Goal: Transaction & Acquisition: Book appointment/travel/reservation

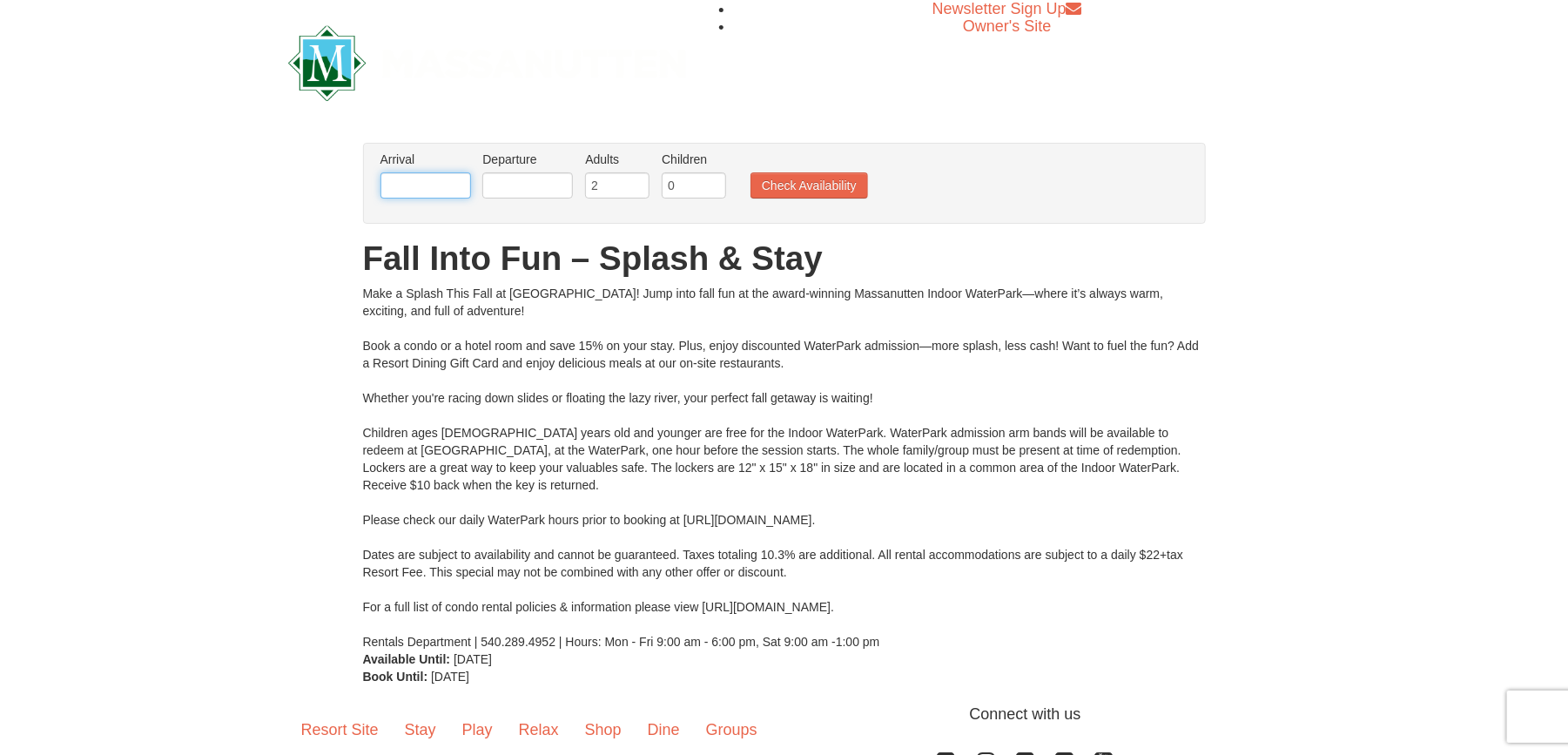
click at [430, 188] on input "text" at bounding box center [426, 185] width 91 height 26
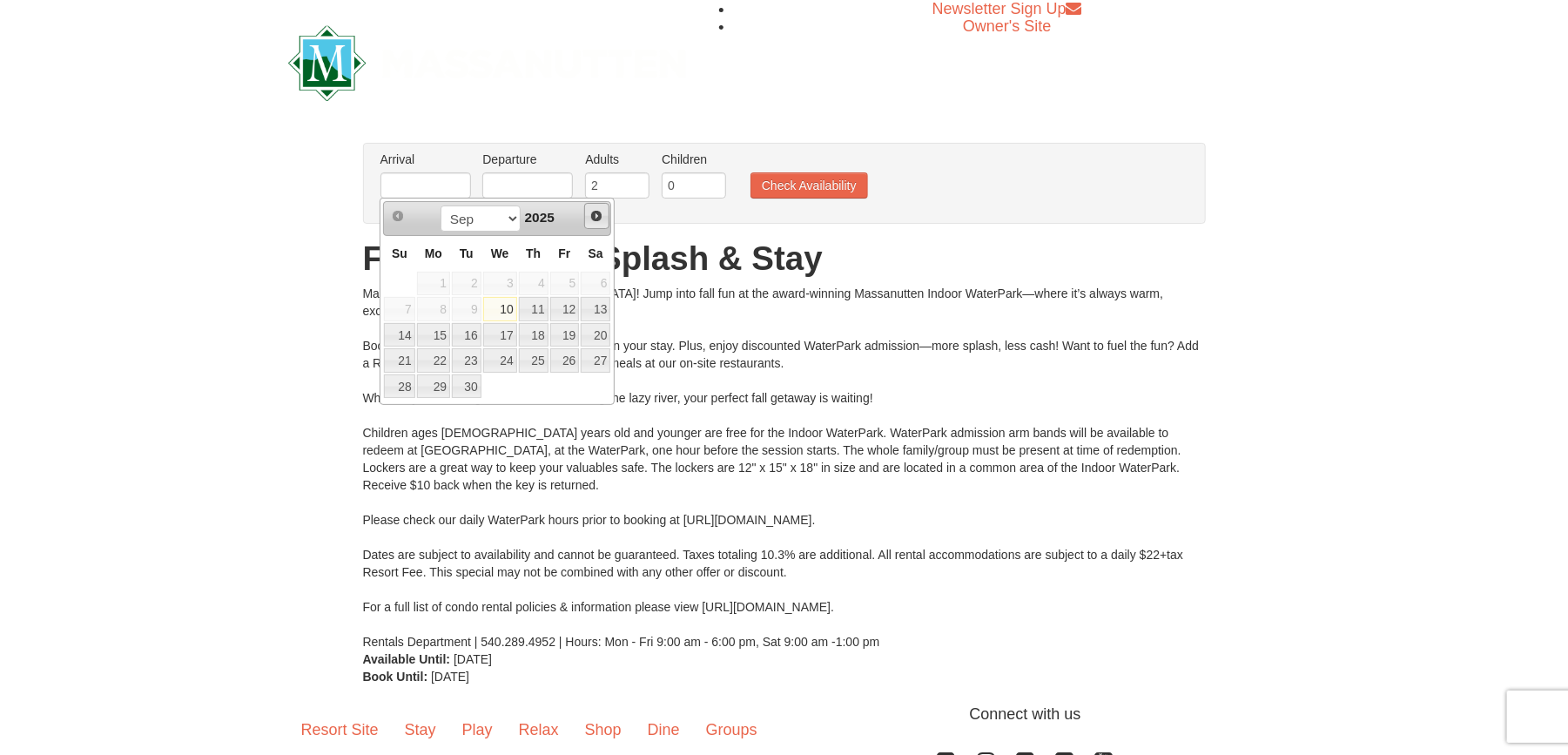
click at [599, 219] on span "Next" at bounding box center [596, 216] width 14 height 14
click at [569, 305] on link "10" at bounding box center [565, 308] width 30 height 24
type input "[DATE]"
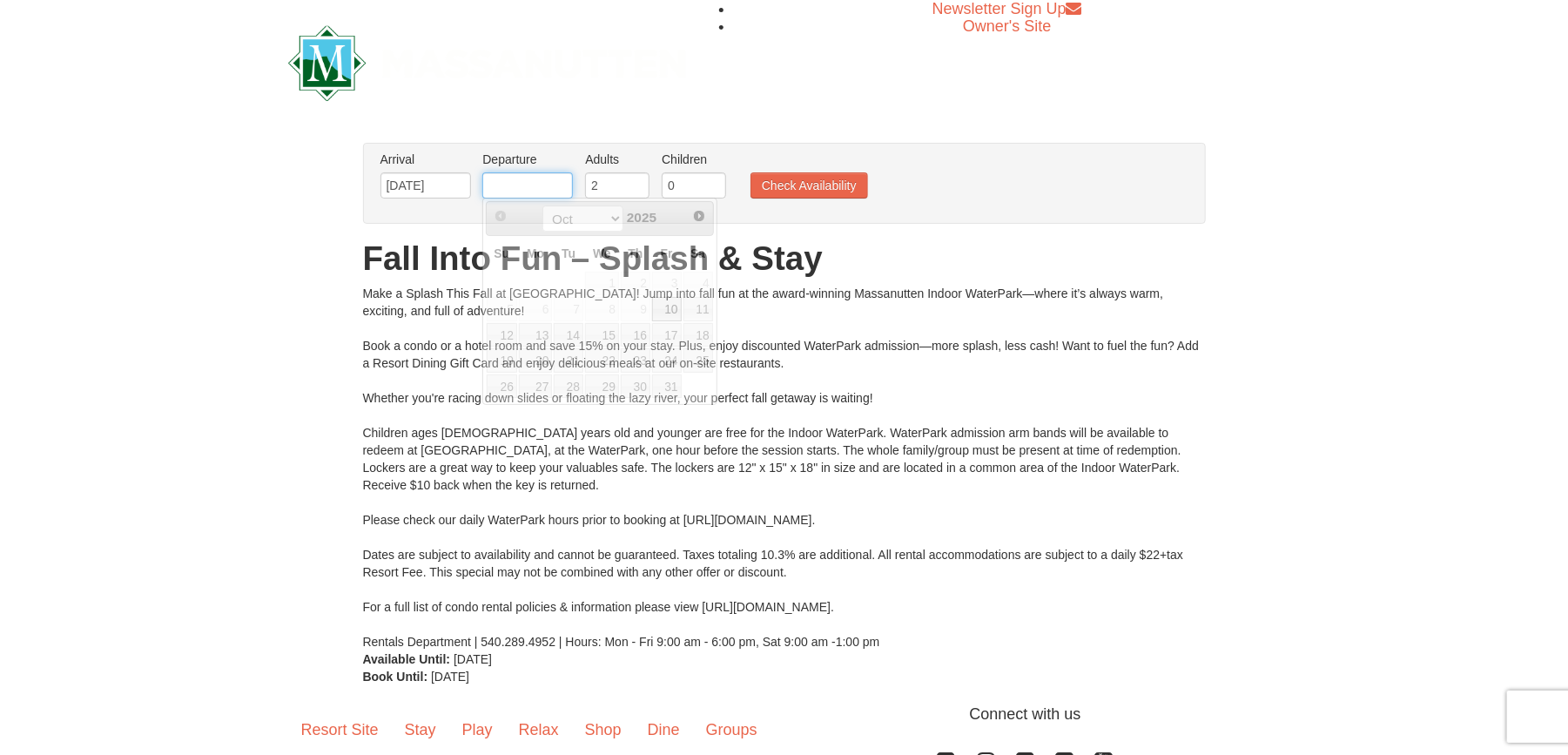
click at [546, 190] on input "text" at bounding box center [528, 185] width 91 height 26
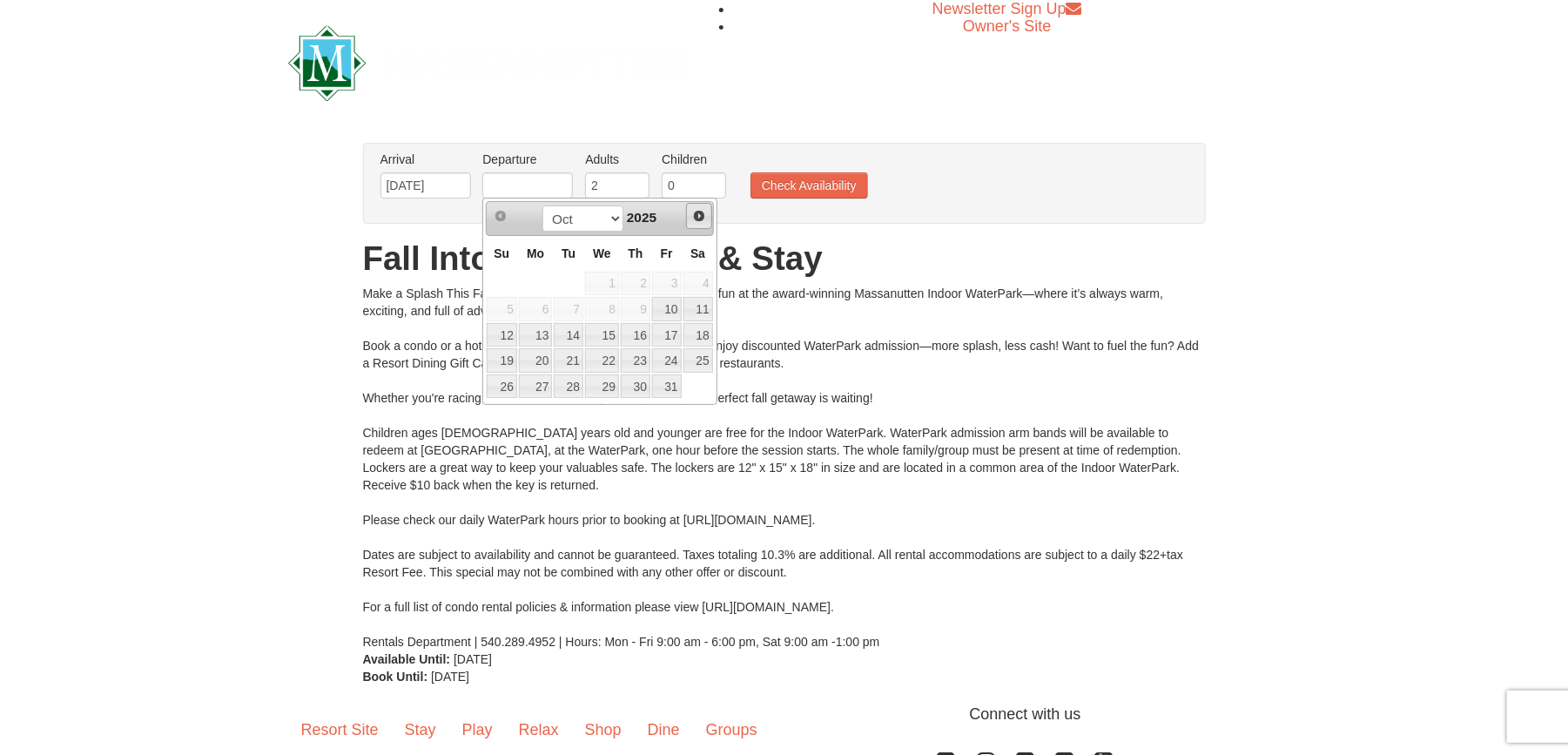
click at [700, 219] on span "Next" at bounding box center [699, 216] width 14 height 14
click at [501, 221] on span "Prev" at bounding box center [500, 216] width 14 height 14
click at [524, 332] on link "13" at bounding box center [536, 334] width 33 height 24
type input "[DATE]"
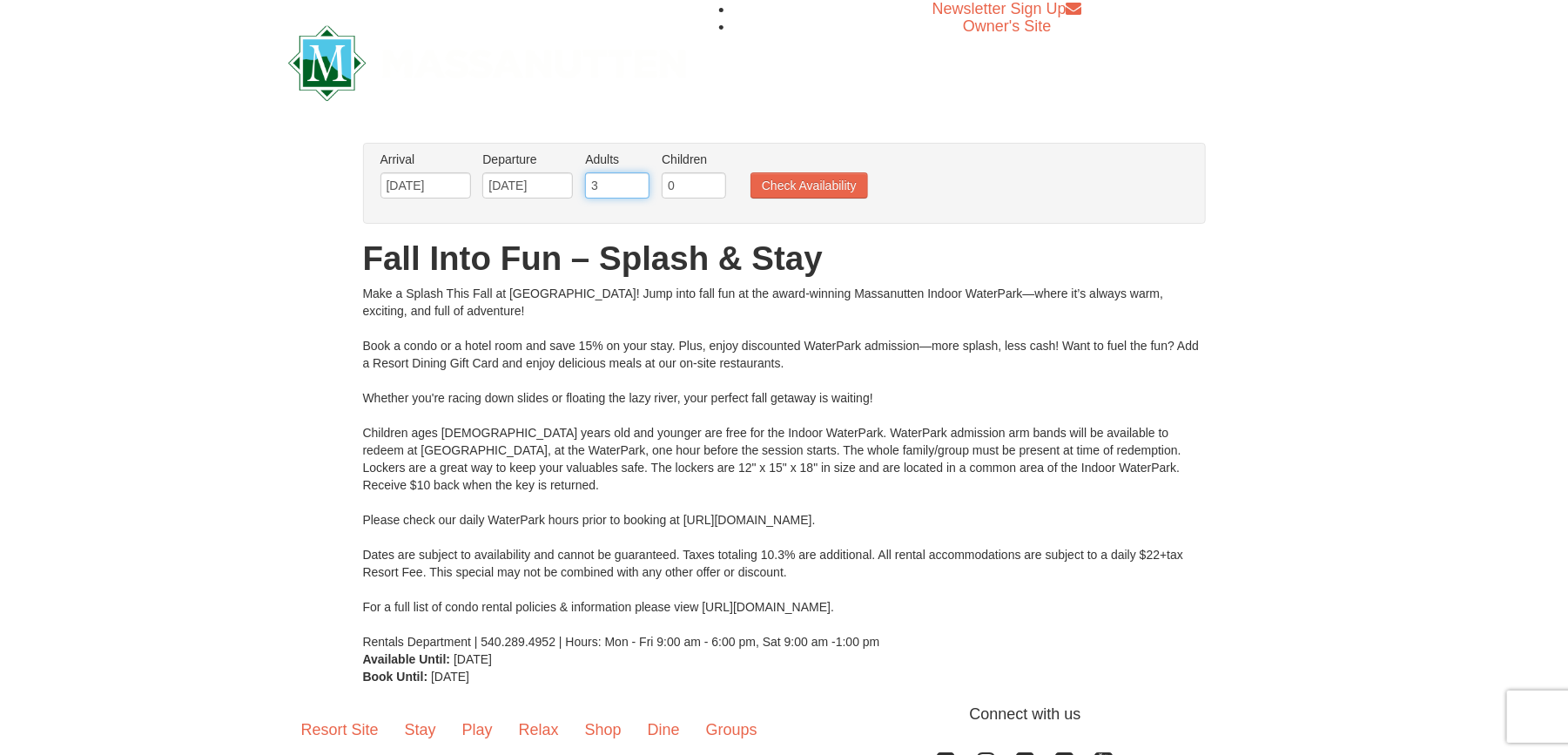
click at [636, 183] on input "3" at bounding box center [617, 185] width 65 height 26
click at [636, 183] on input "4" at bounding box center [617, 185] width 65 height 26
click at [636, 183] on input "5" at bounding box center [617, 185] width 65 height 26
type input "4"
click at [634, 191] on input "4" at bounding box center [617, 185] width 65 height 26
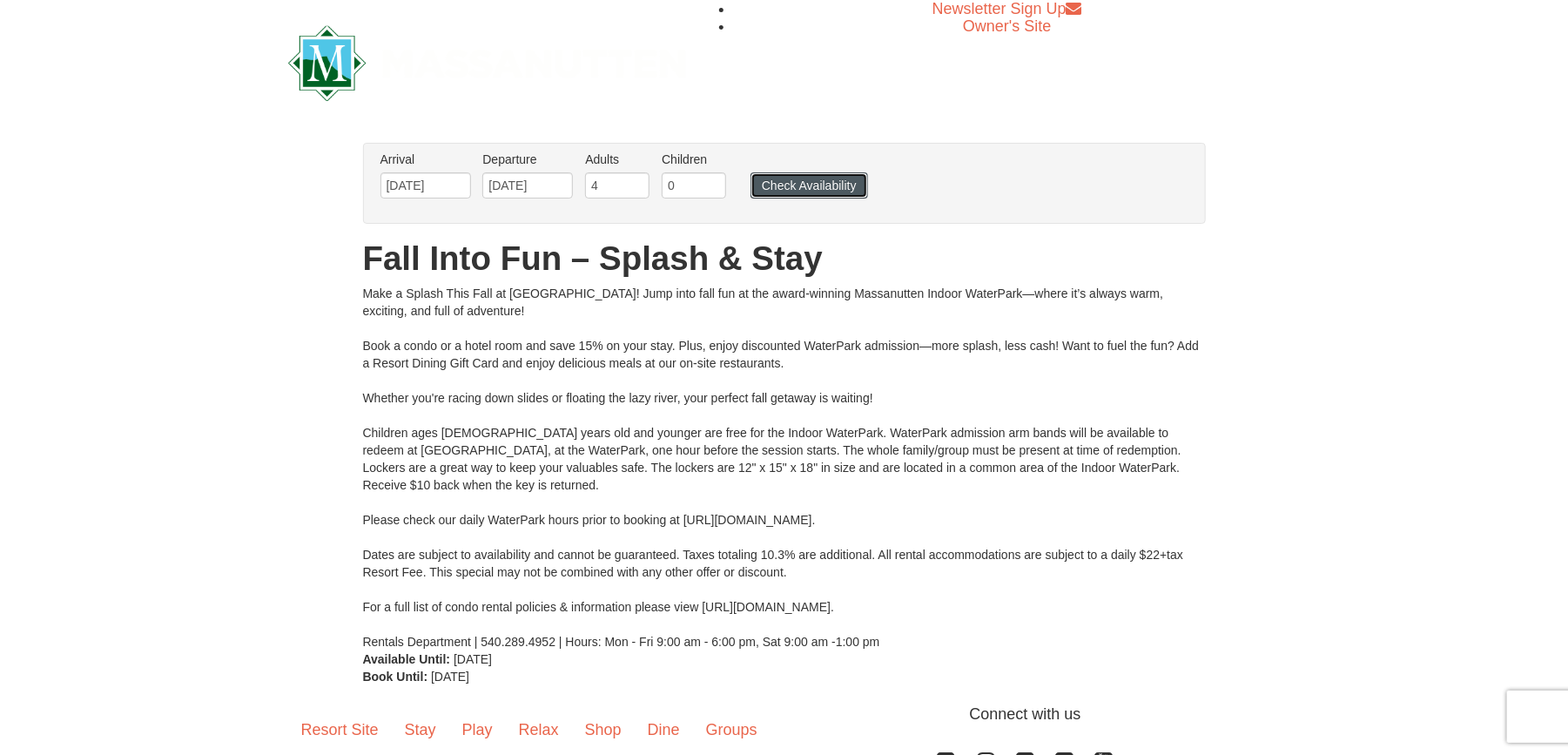
click at [765, 190] on button "Check Availability" at bounding box center [810, 185] width 118 height 26
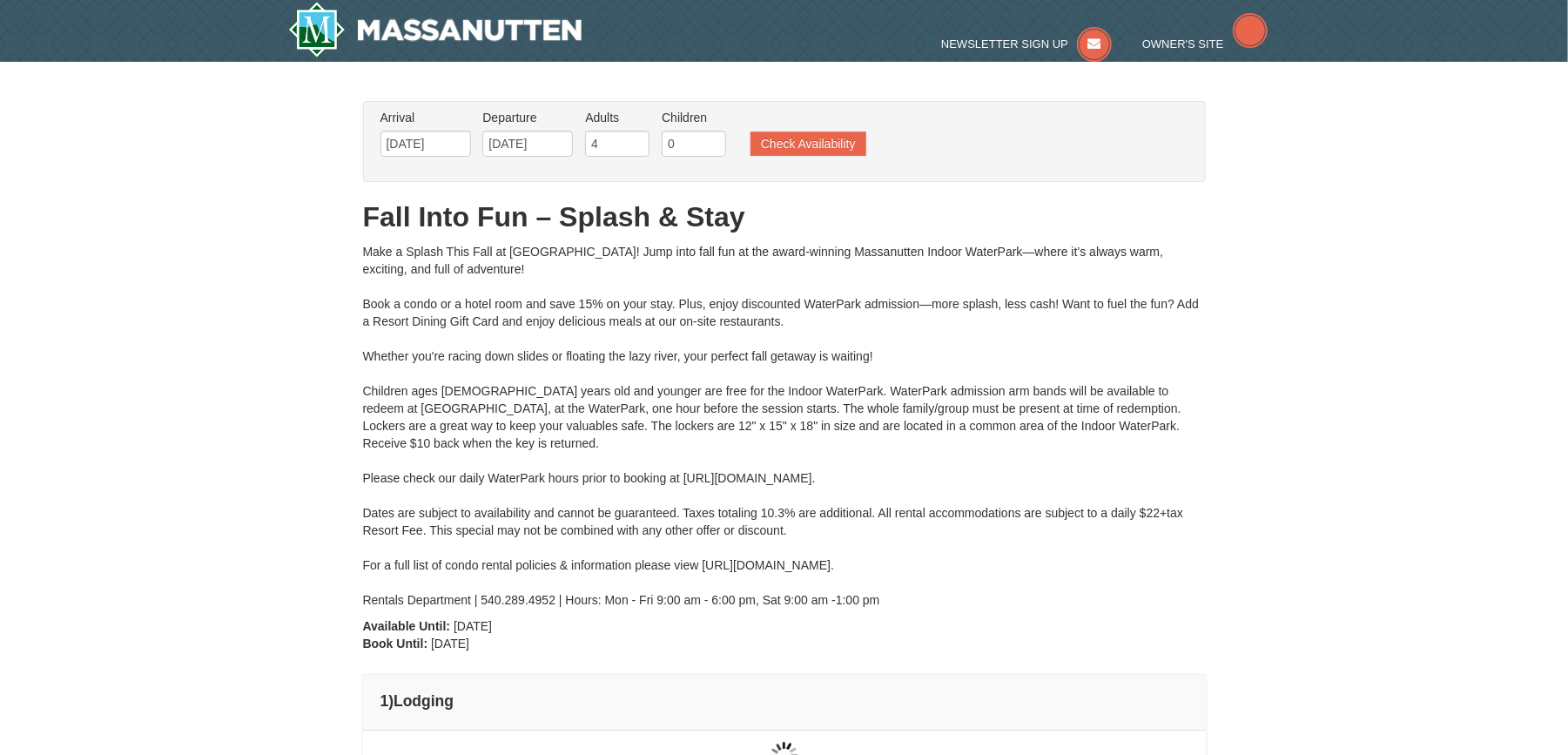
type input "[DATE]"
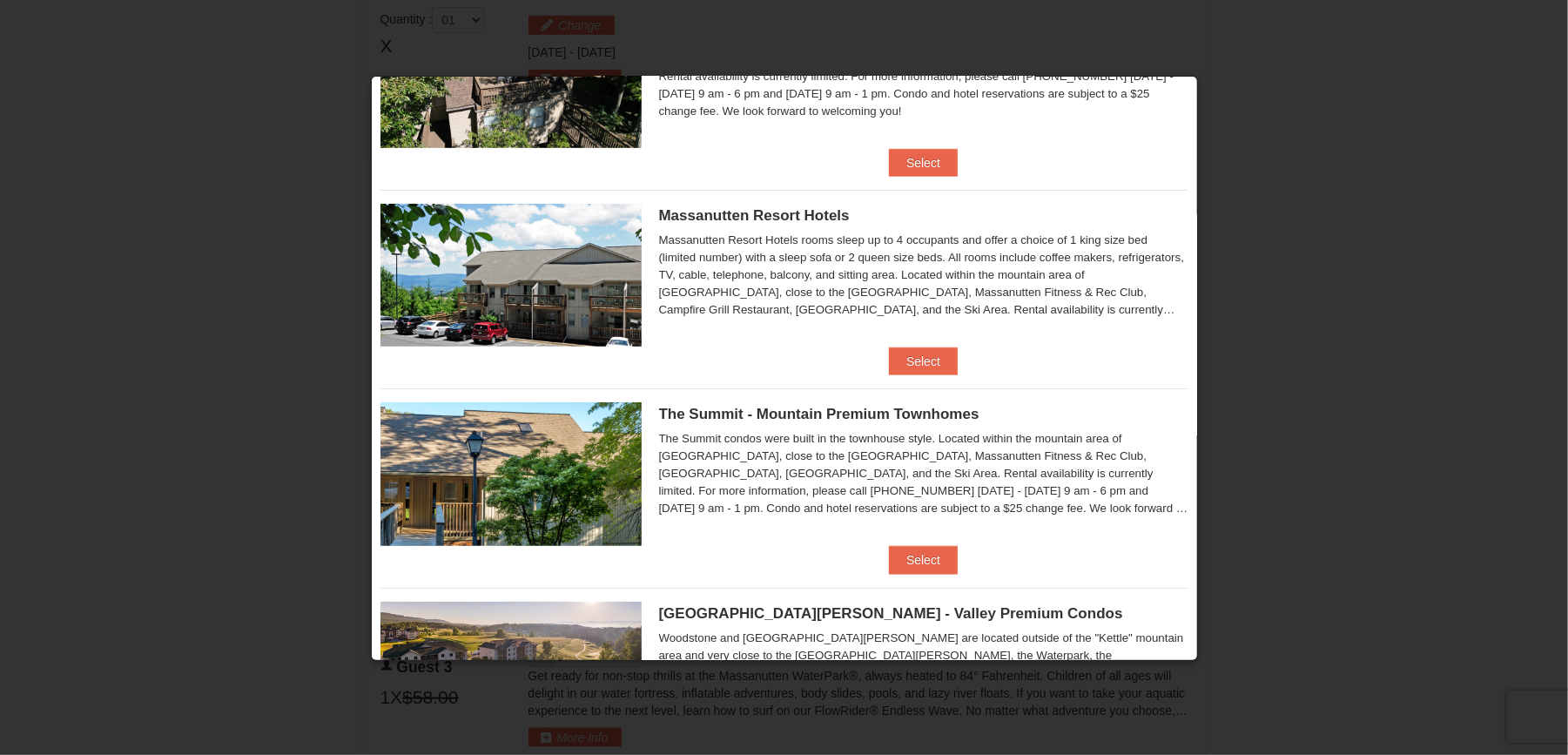
scroll to position [409, 0]
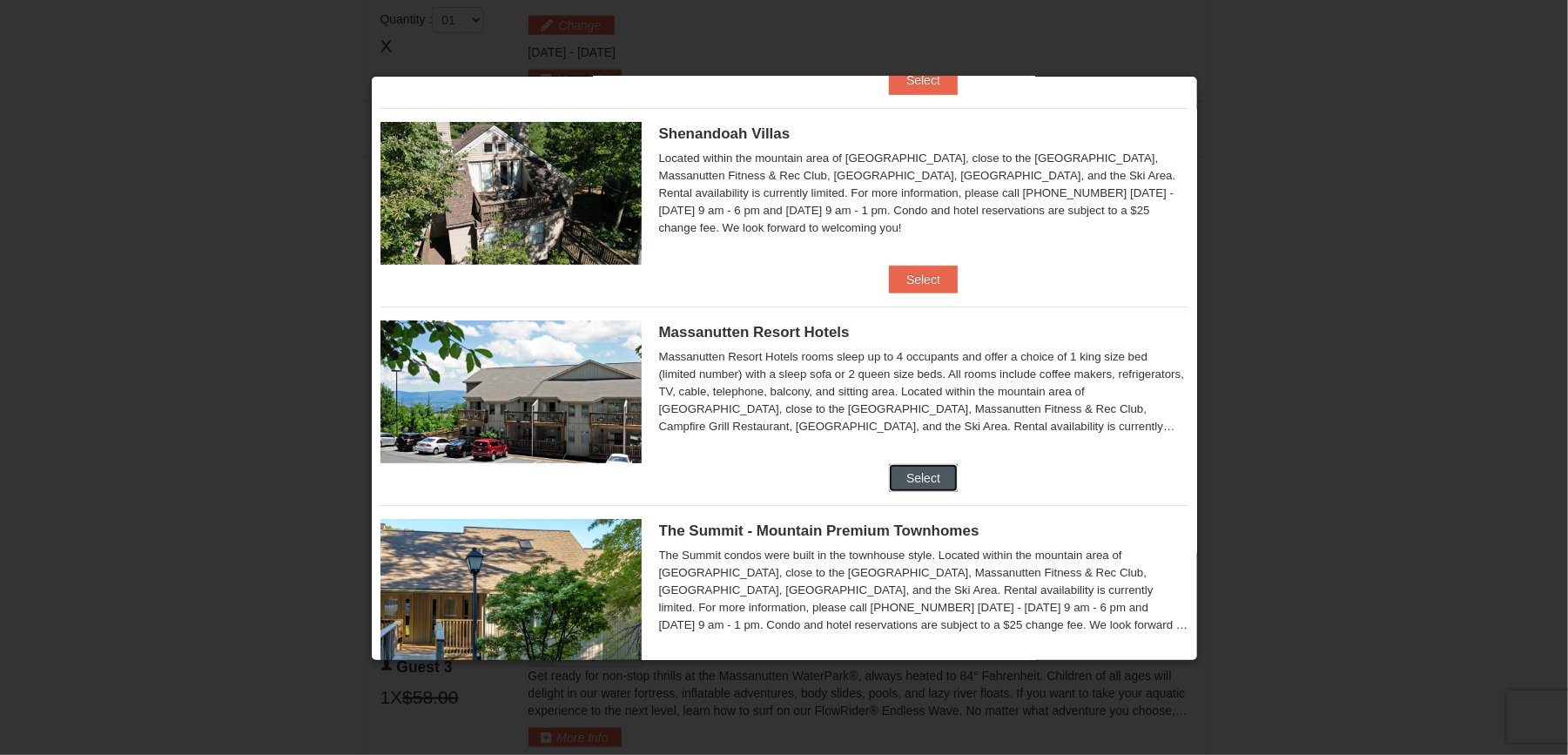
click at [901, 484] on button "Select" at bounding box center [923, 478] width 69 height 28
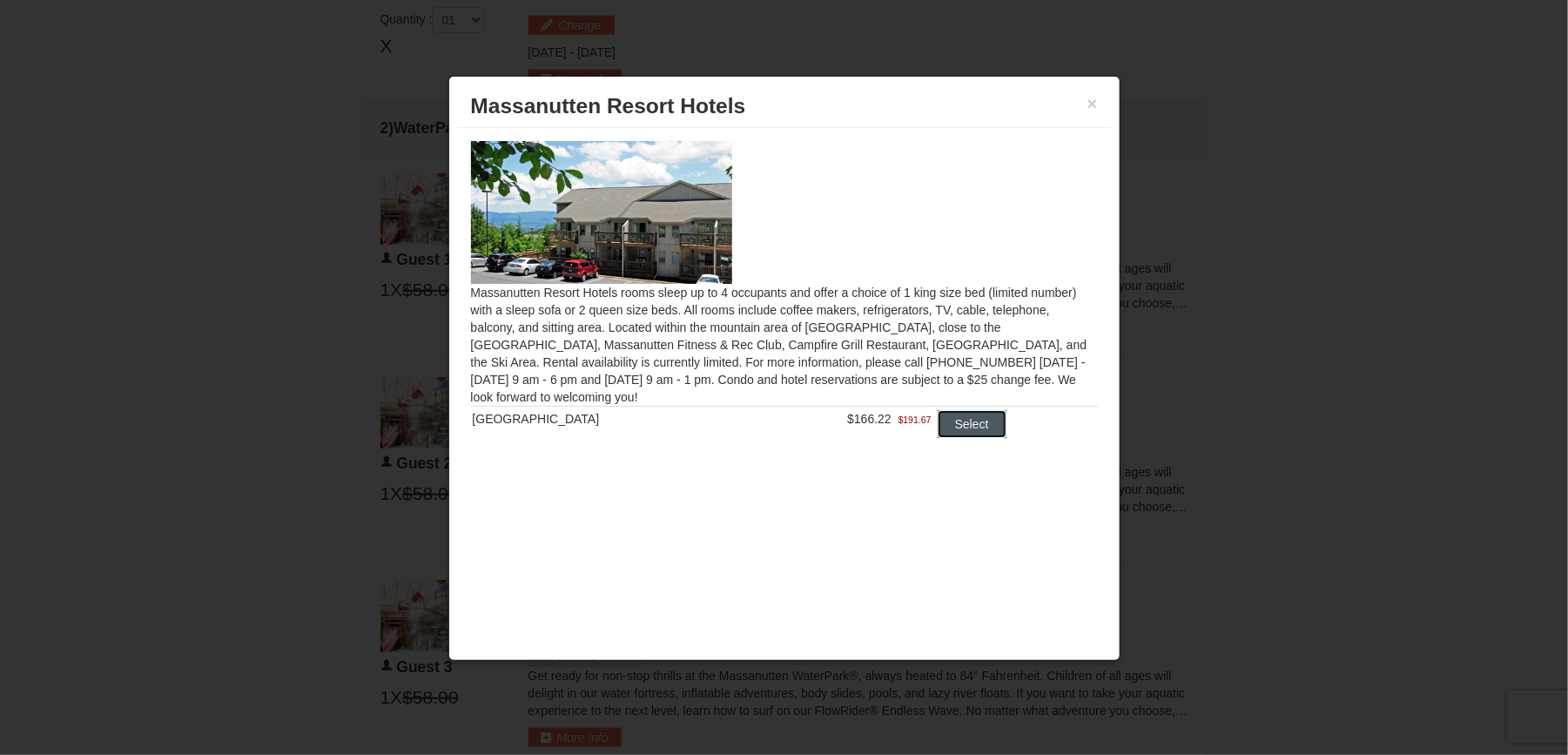
click at [946, 432] on button "Select" at bounding box center [972, 423] width 69 height 28
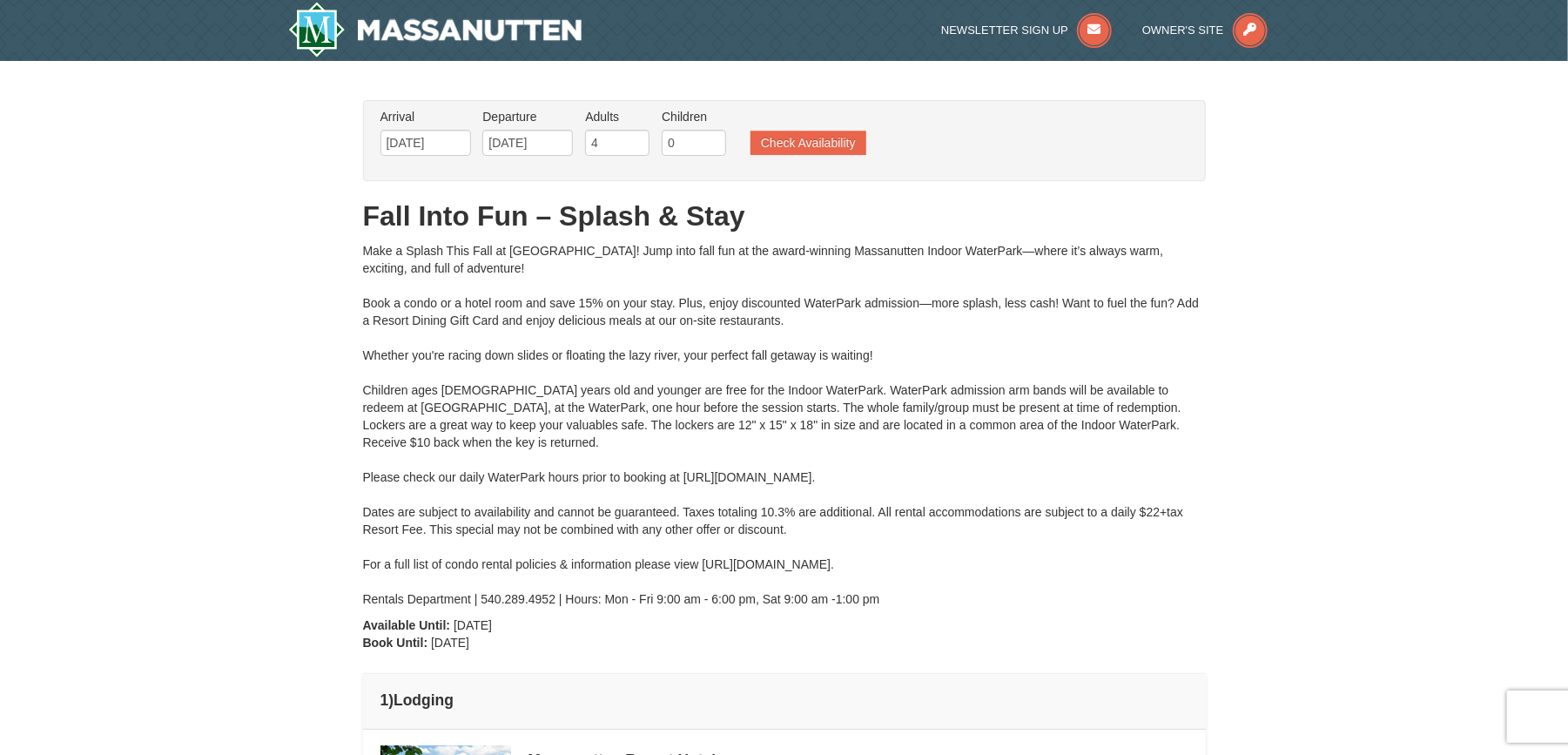
scroll to position [696, 0]
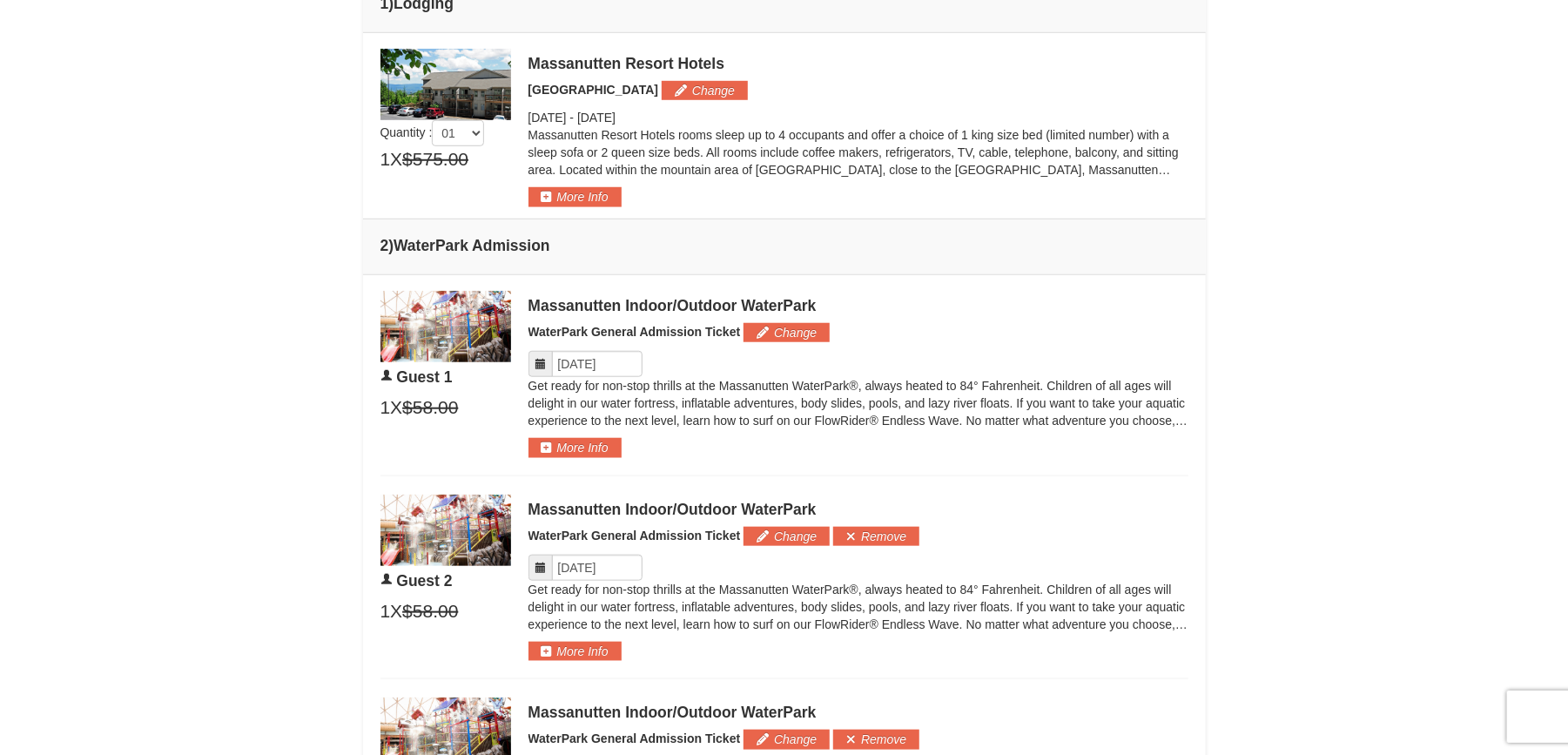
click at [539, 361] on icon at bounding box center [541, 363] width 13 height 13
click at [539, 364] on icon at bounding box center [541, 363] width 13 height 13
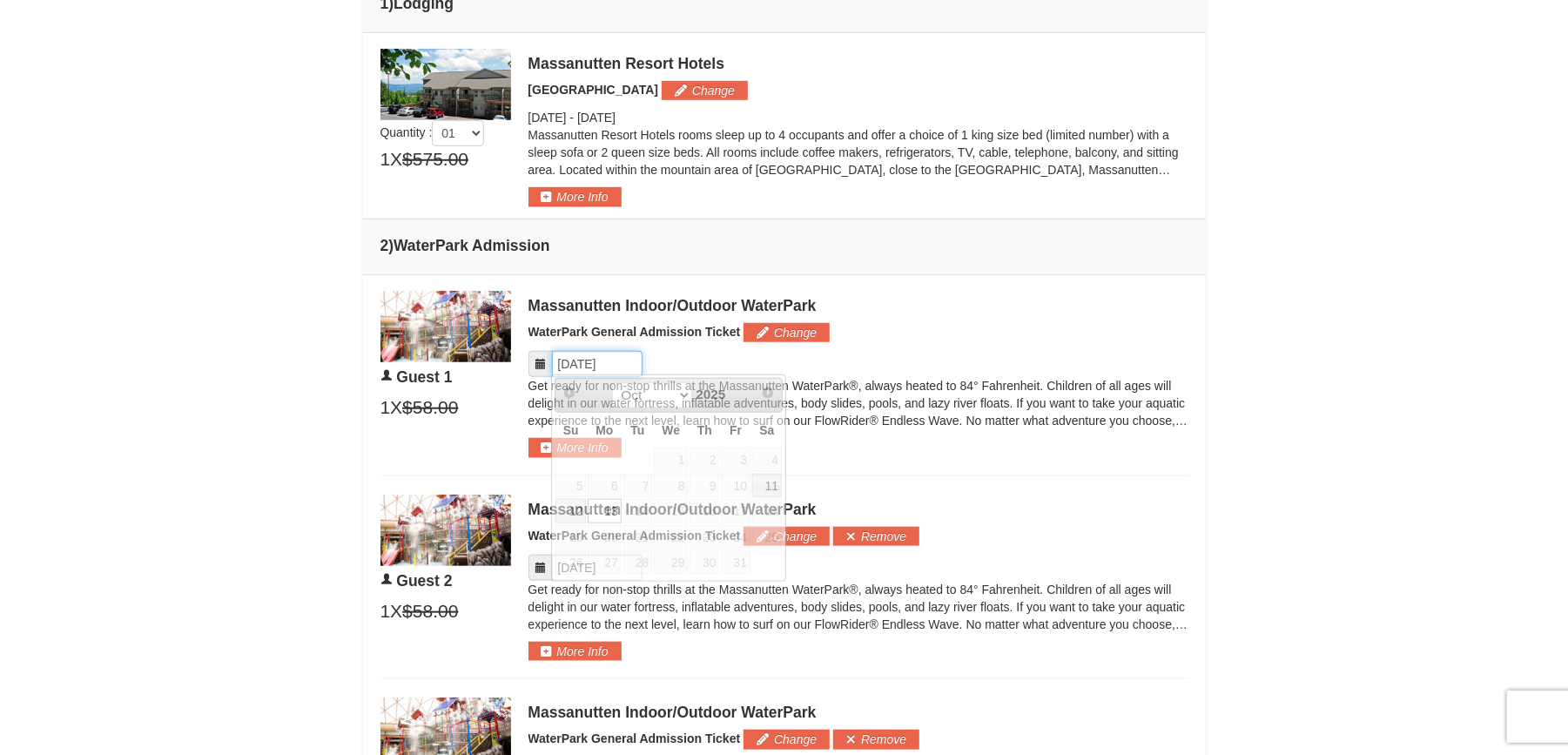
click at [584, 361] on input "Please format dates MM/DD/YYYY" at bounding box center [598, 363] width 91 height 26
click at [754, 478] on link "11" at bounding box center [767, 485] width 30 height 24
type input "[DATE]"
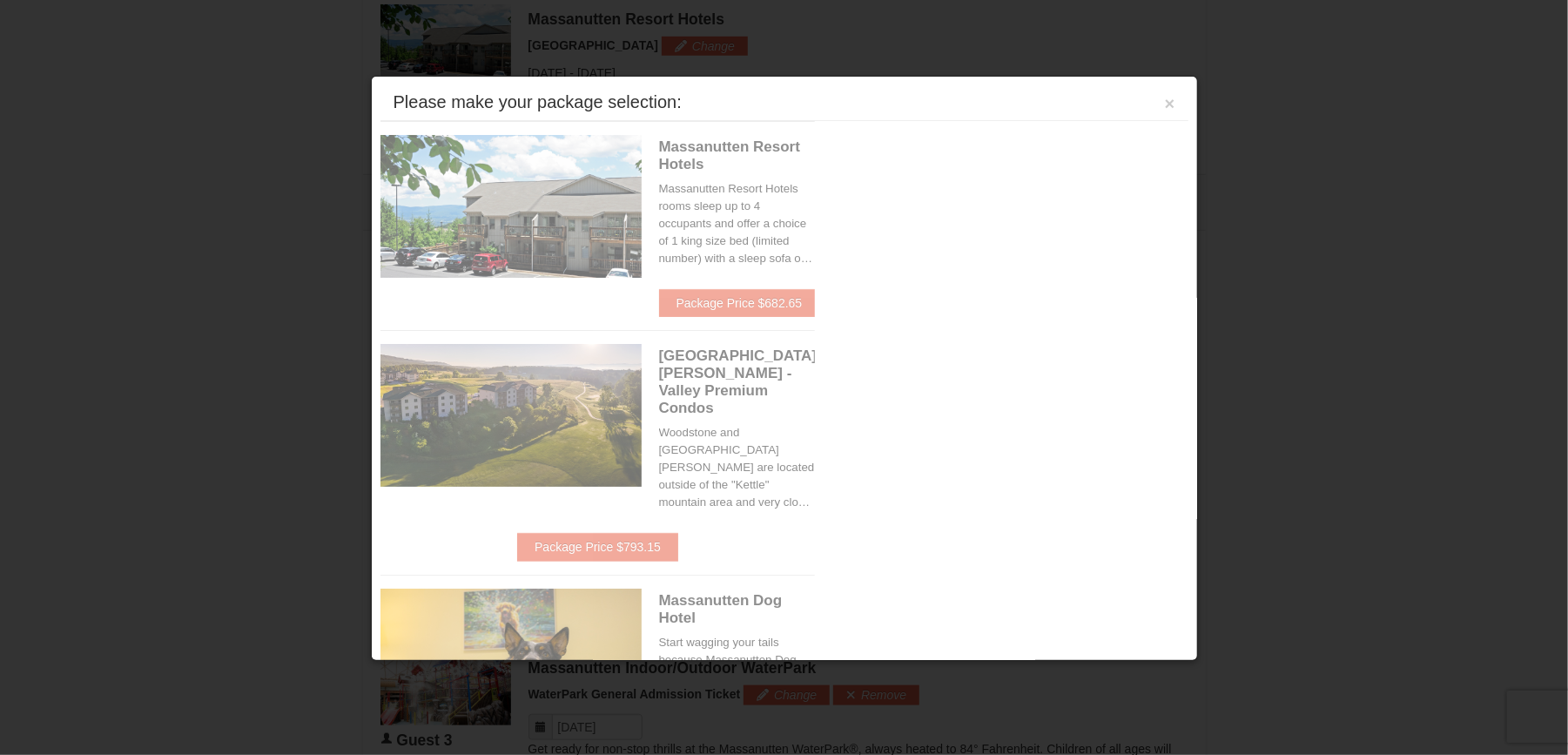
scroll to position [742, 0]
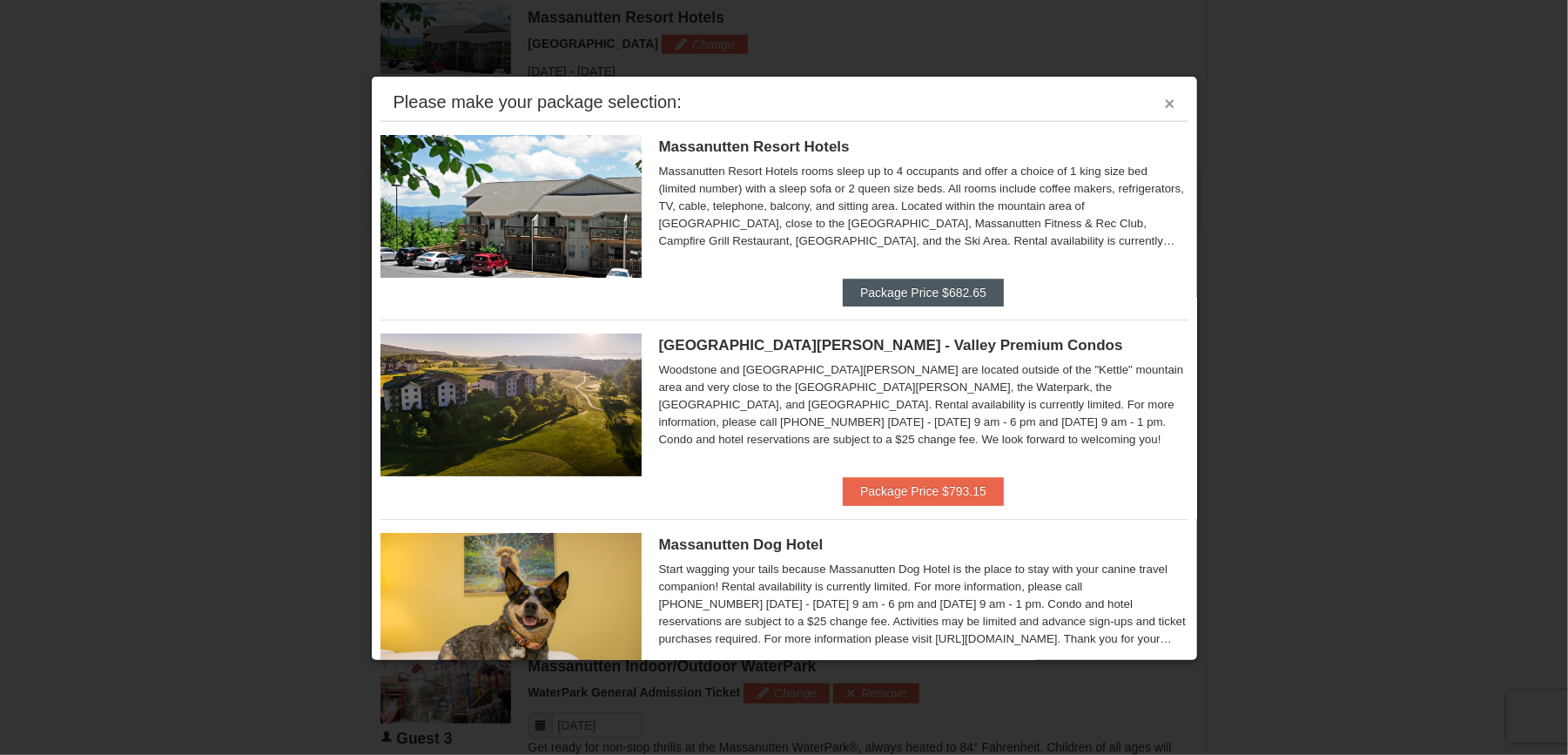
drag, startPoint x: 1159, startPoint y: 102, endPoint x: 970, endPoint y: 293, distance: 268.7
click at [970, 293] on div "Please make your package selection: × [GEOGRAPHIC_DATA] Hotels [GEOGRAPHIC_DATA…" at bounding box center [784, 367] width 827 height 585
click at [965, 283] on button "Package Price $682.65" at bounding box center [923, 292] width 162 height 28
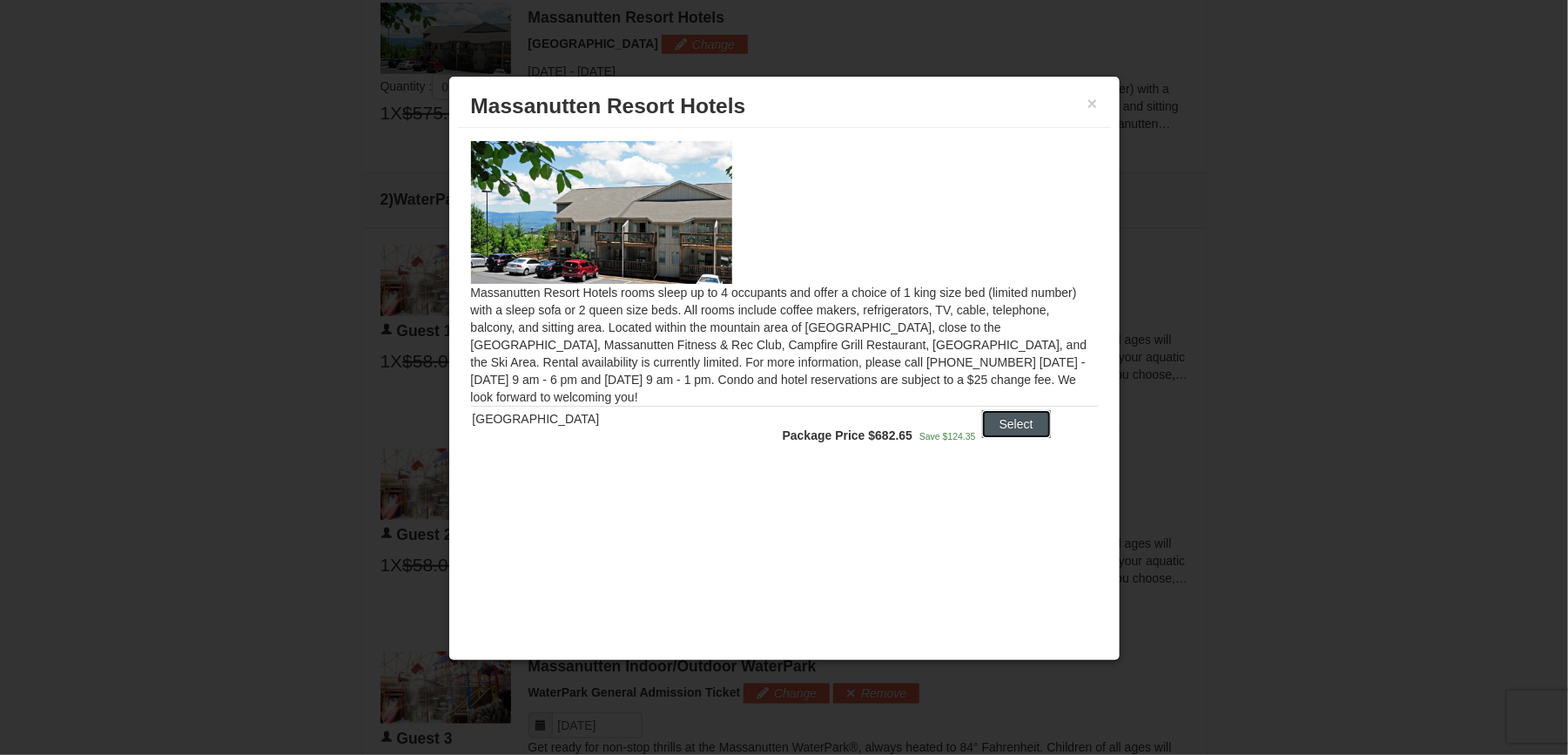
click at [1004, 424] on button "Select" at bounding box center [1017, 423] width 69 height 28
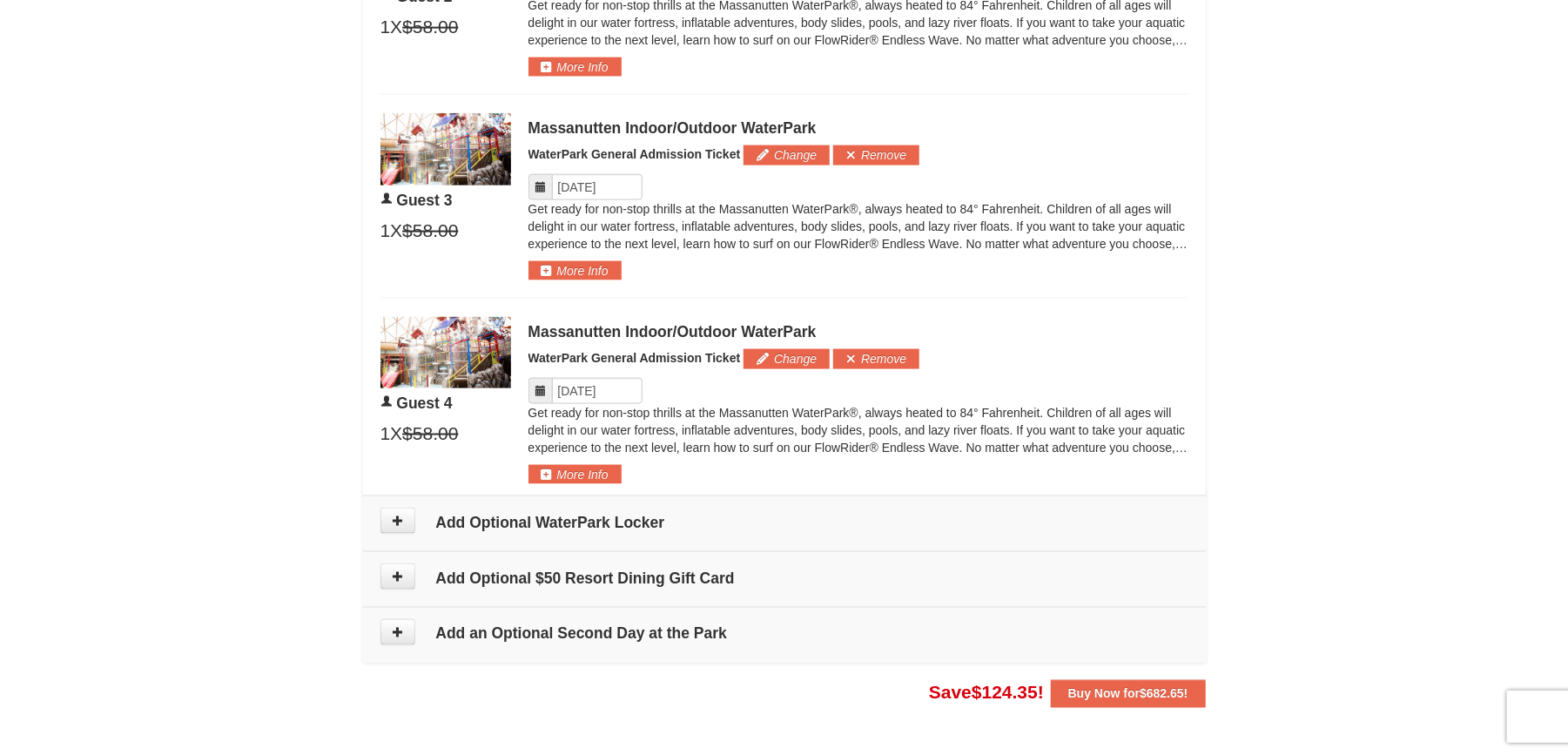
scroll to position [1322, 0]
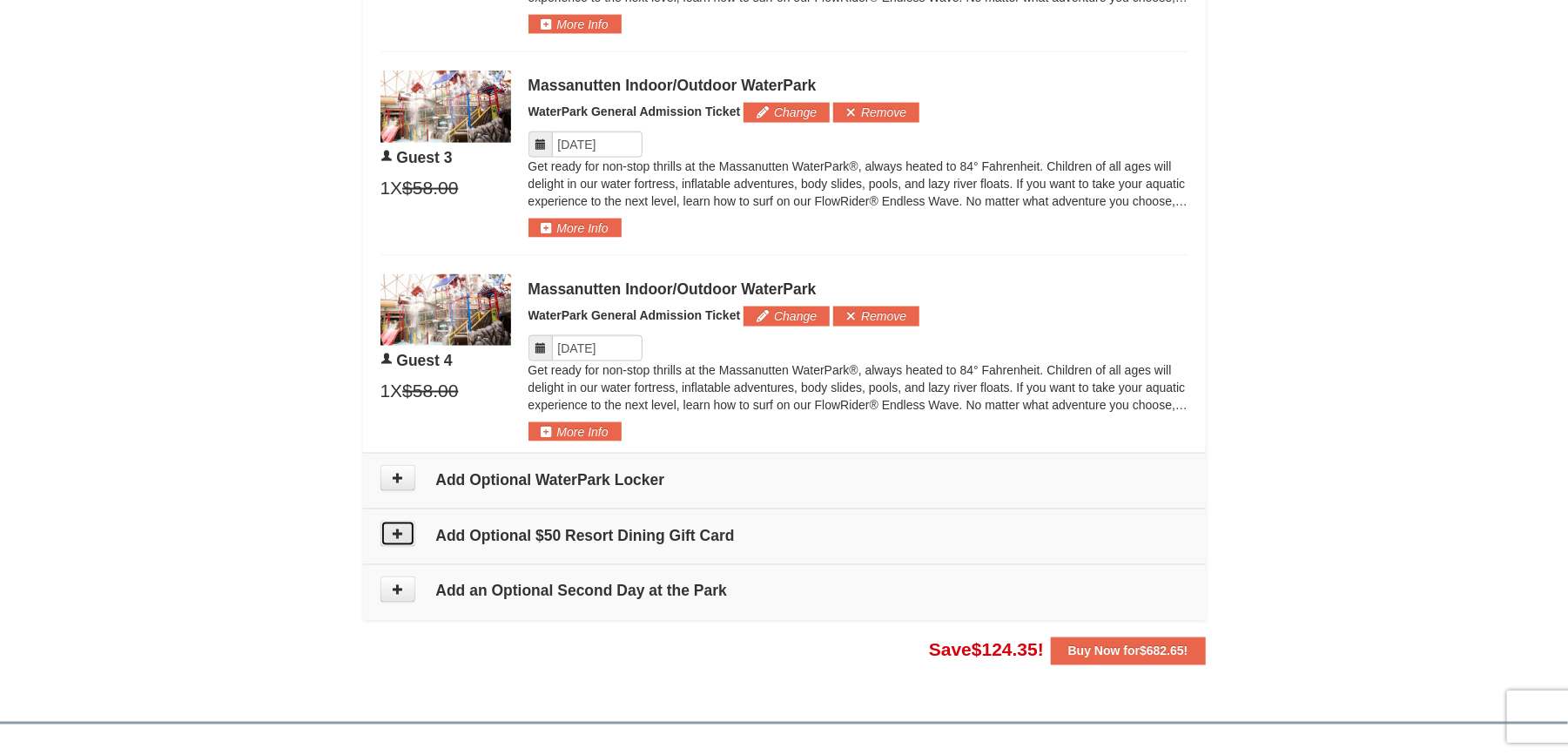
click at [402, 528] on icon at bounding box center [398, 534] width 13 height 13
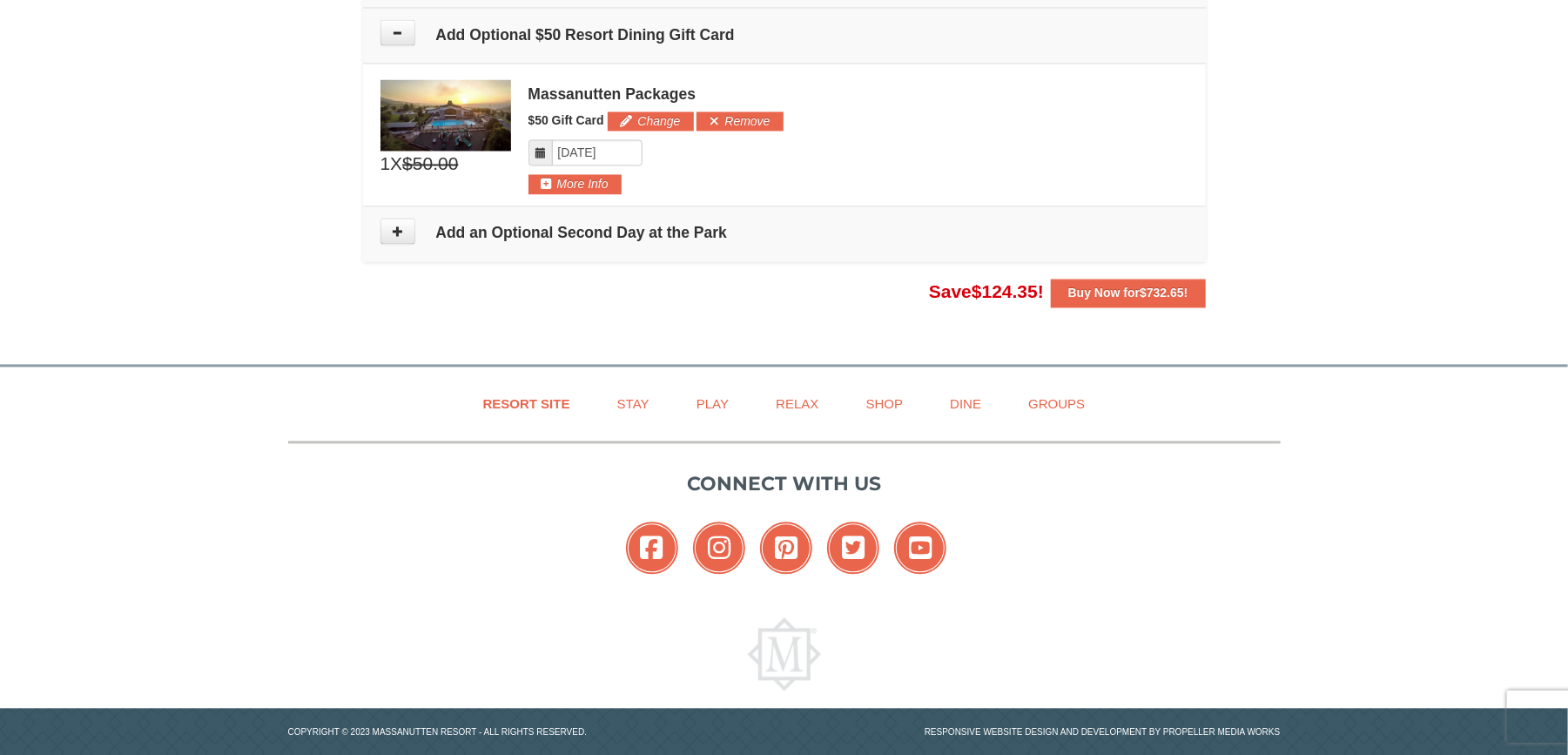
scroll to position [1825, 0]
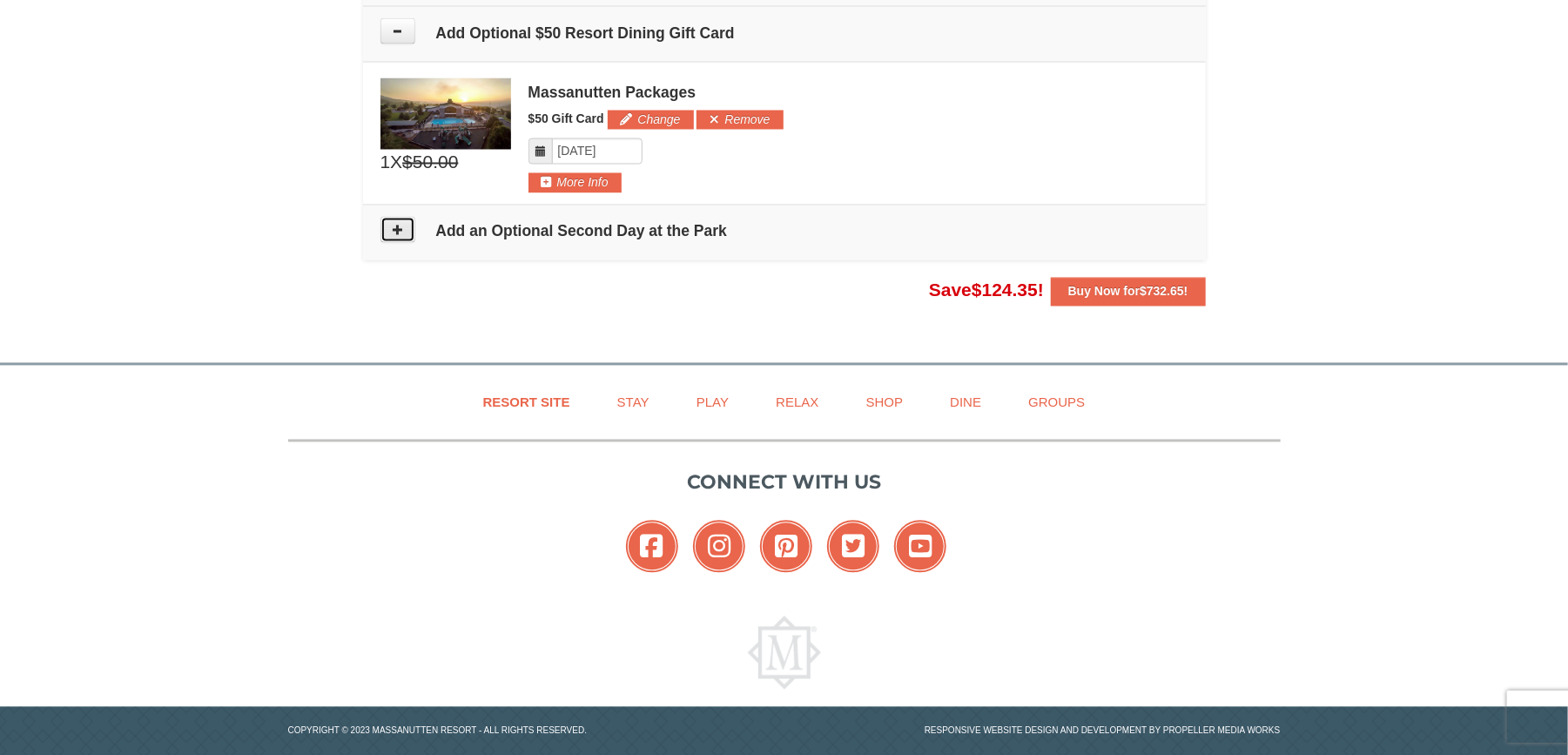
click at [409, 217] on button at bounding box center [398, 229] width 35 height 26
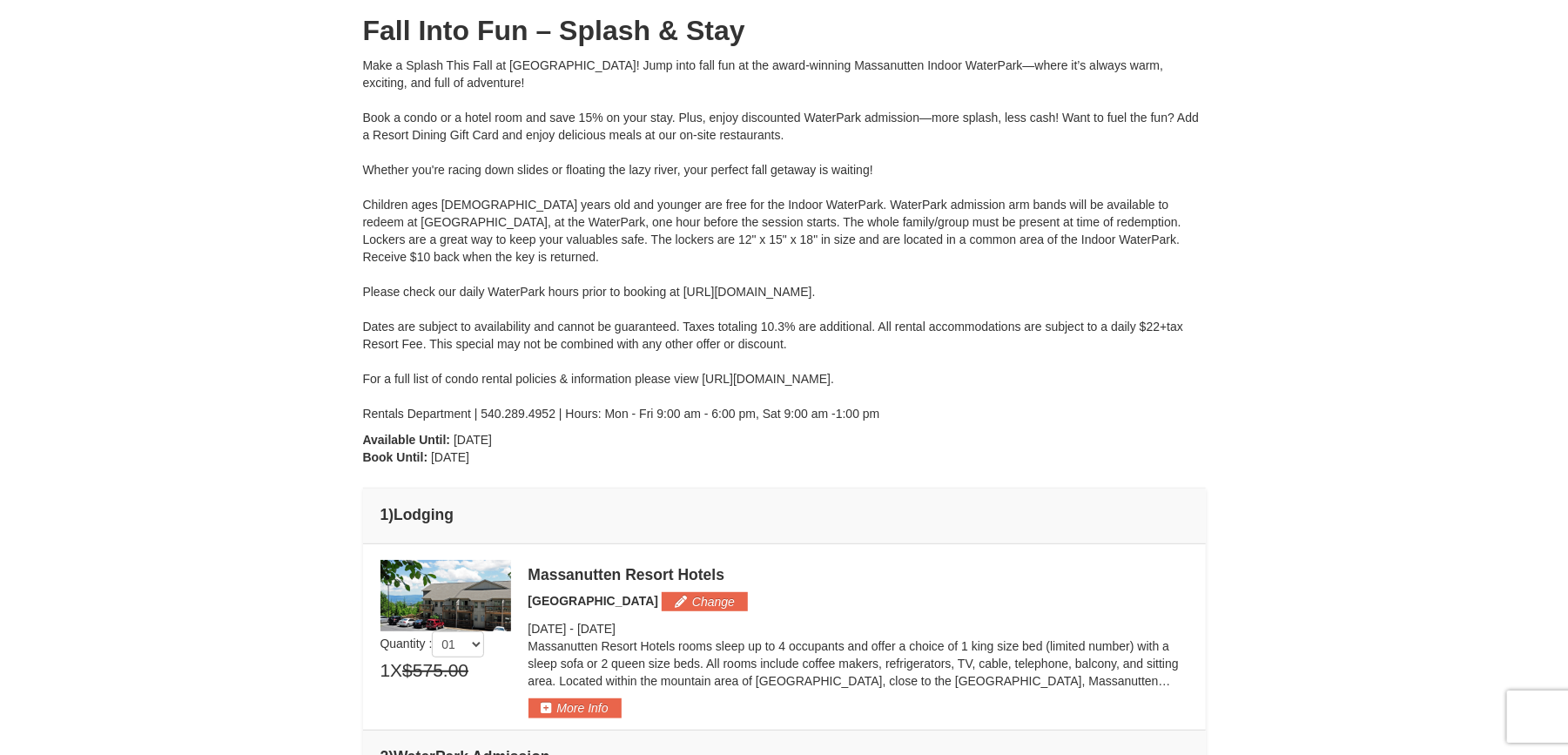
scroll to position [0, 0]
